Goal: Task Accomplishment & Management: Manage account settings

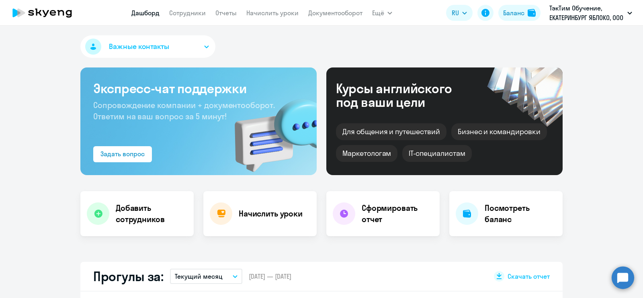
select select "30"
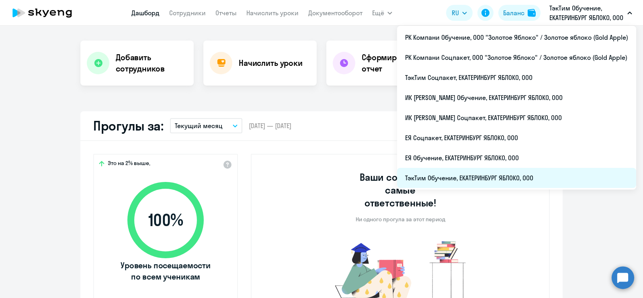
click at [516, 177] on li "ТэкТим Обучение, ЕКАТЕРИНБУРГ ЯБЛОКО, ООО" at bounding box center [516, 178] width 239 height 20
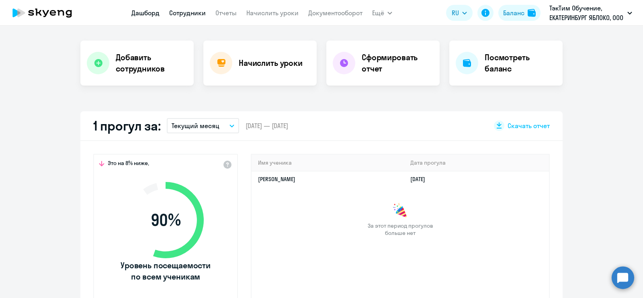
click at [190, 12] on link "Сотрудники" at bounding box center [187, 13] width 37 height 8
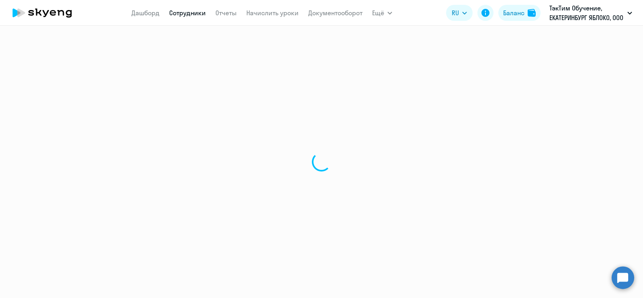
select select "30"
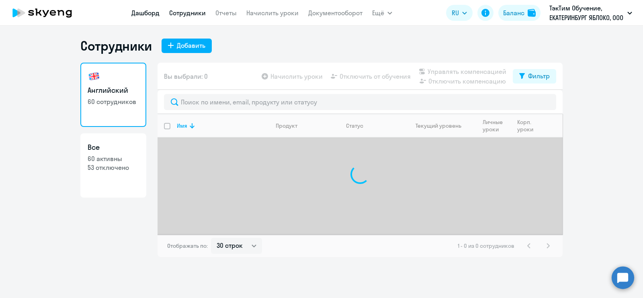
click at [148, 12] on link "Дашборд" at bounding box center [145, 13] width 28 height 8
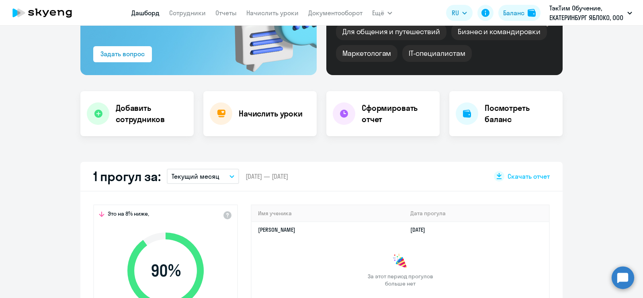
scroll to position [151, 0]
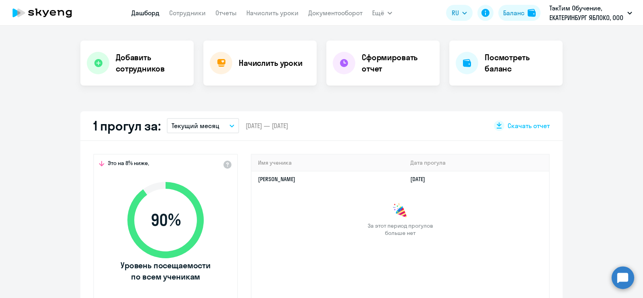
select select "30"
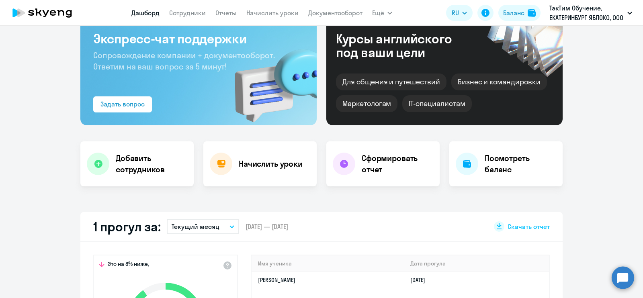
scroll to position [0, 0]
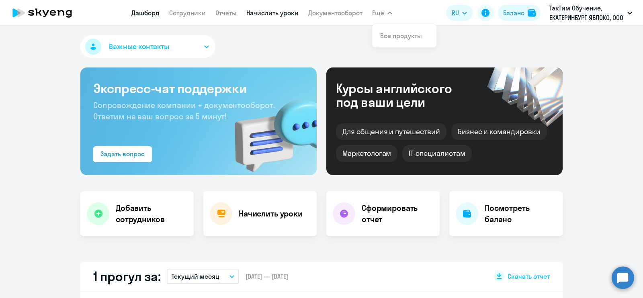
click at [285, 11] on link "Начислить уроки" at bounding box center [272, 13] width 52 height 8
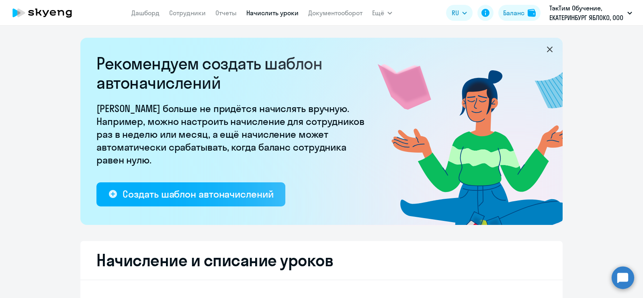
select select "10"
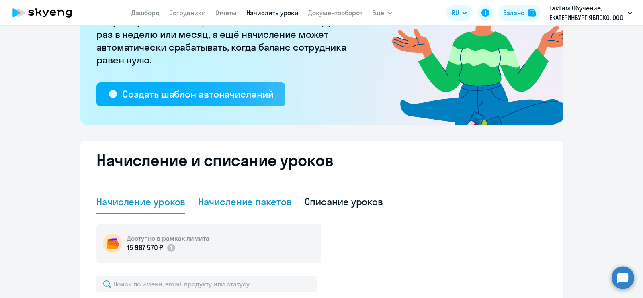
click at [264, 197] on div "Начисление пакетов" at bounding box center [244, 201] width 93 height 13
select select "10"
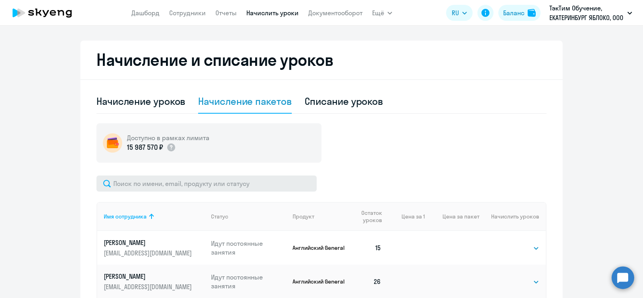
scroll to position [251, 0]
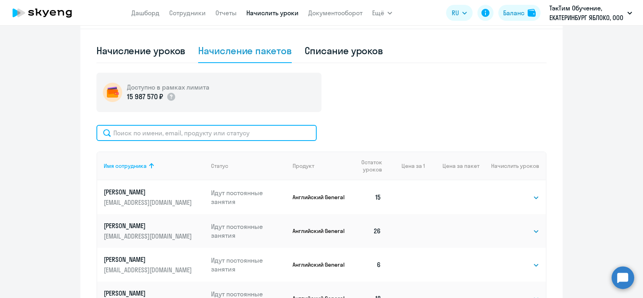
click at [236, 132] on input "text" at bounding box center [206, 133] width 220 height 16
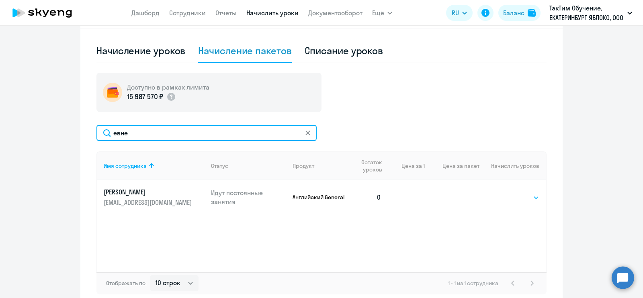
type input "евне"
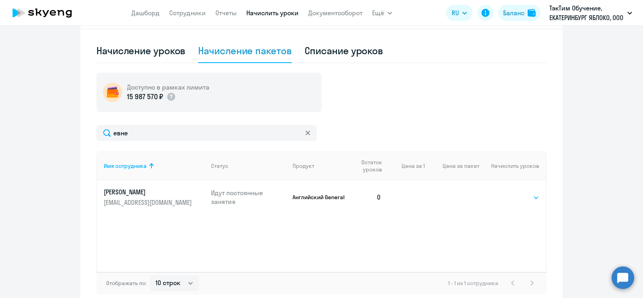
click at [520, 199] on select "Выбрать 4 8 16 32 64 96 128" at bounding box center [522, 198] width 33 height 10
select select "32"
click at [506, 193] on select "Выбрать 4 8 16 32 64 96 128" at bounding box center [522, 198] width 33 height 10
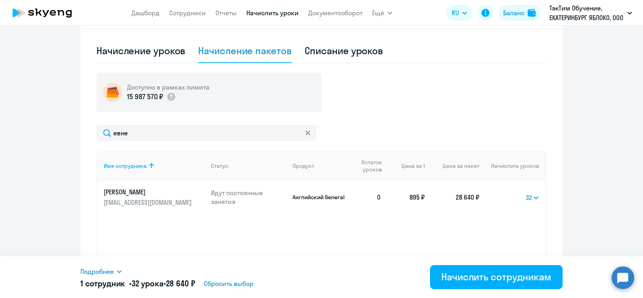
scroll to position [292, 0]
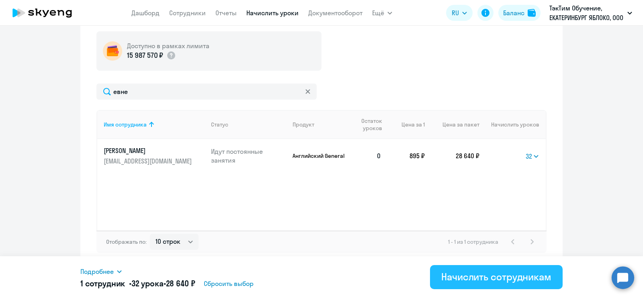
click at [514, 276] on div "Начислить сотрудникам" at bounding box center [496, 276] width 110 height 13
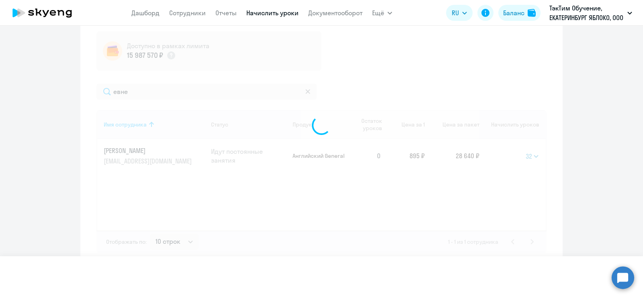
select select
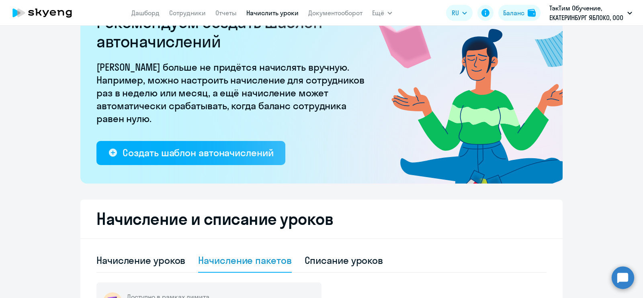
scroll to position [0, 0]
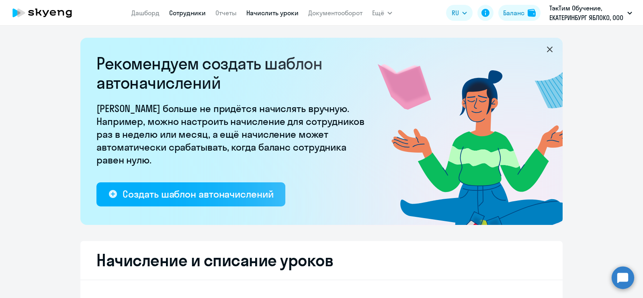
click at [183, 14] on link "Сотрудники" at bounding box center [187, 13] width 37 height 8
select select "30"
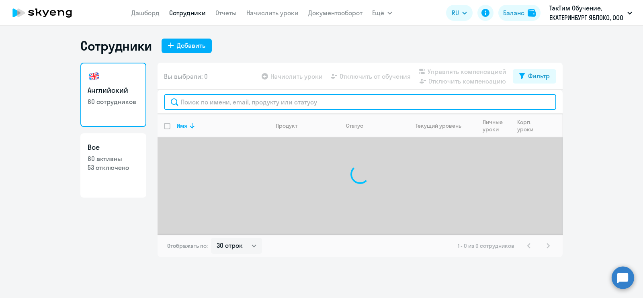
click at [247, 99] on input "text" at bounding box center [360, 102] width 392 height 16
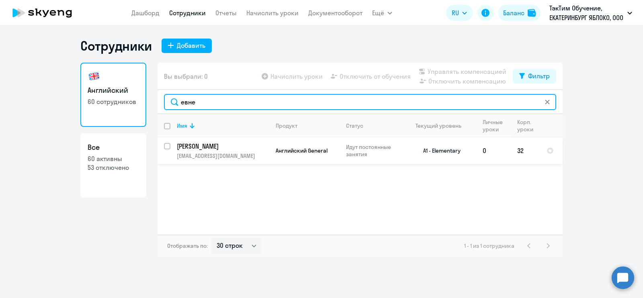
type input "евне"
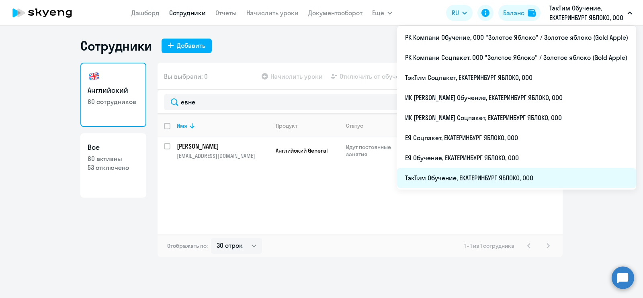
click at [495, 172] on li "ТэкТим Обучение, ЕКАТЕРИНБУРГ ЯБЛОКО, ООО" at bounding box center [516, 178] width 239 height 20
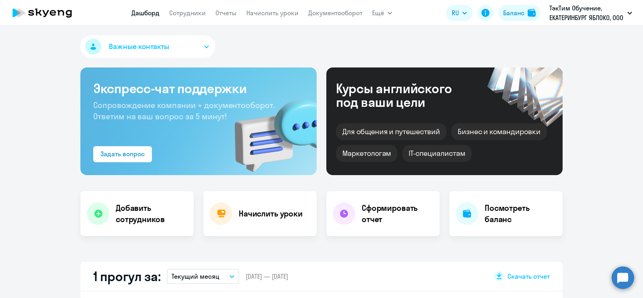
scroll to position [151, 0]
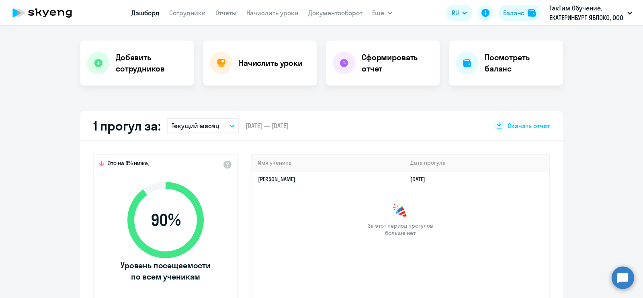
select select "30"
